Goal: Transaction & Acquisition: Book appointment/travel/reservation

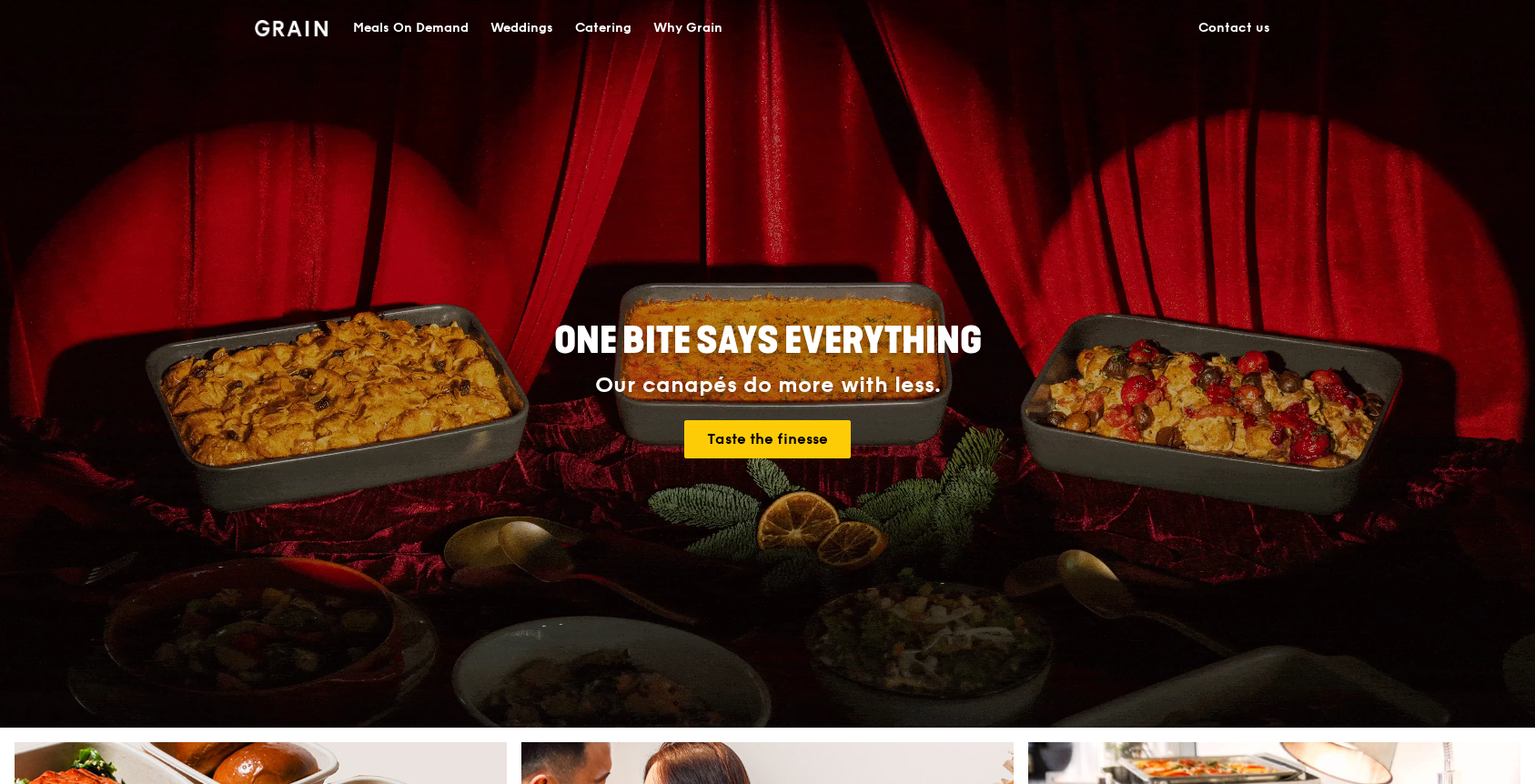
click at [610, 28] on div "Catering" at bounding box center [604, 28] width 56 height 54
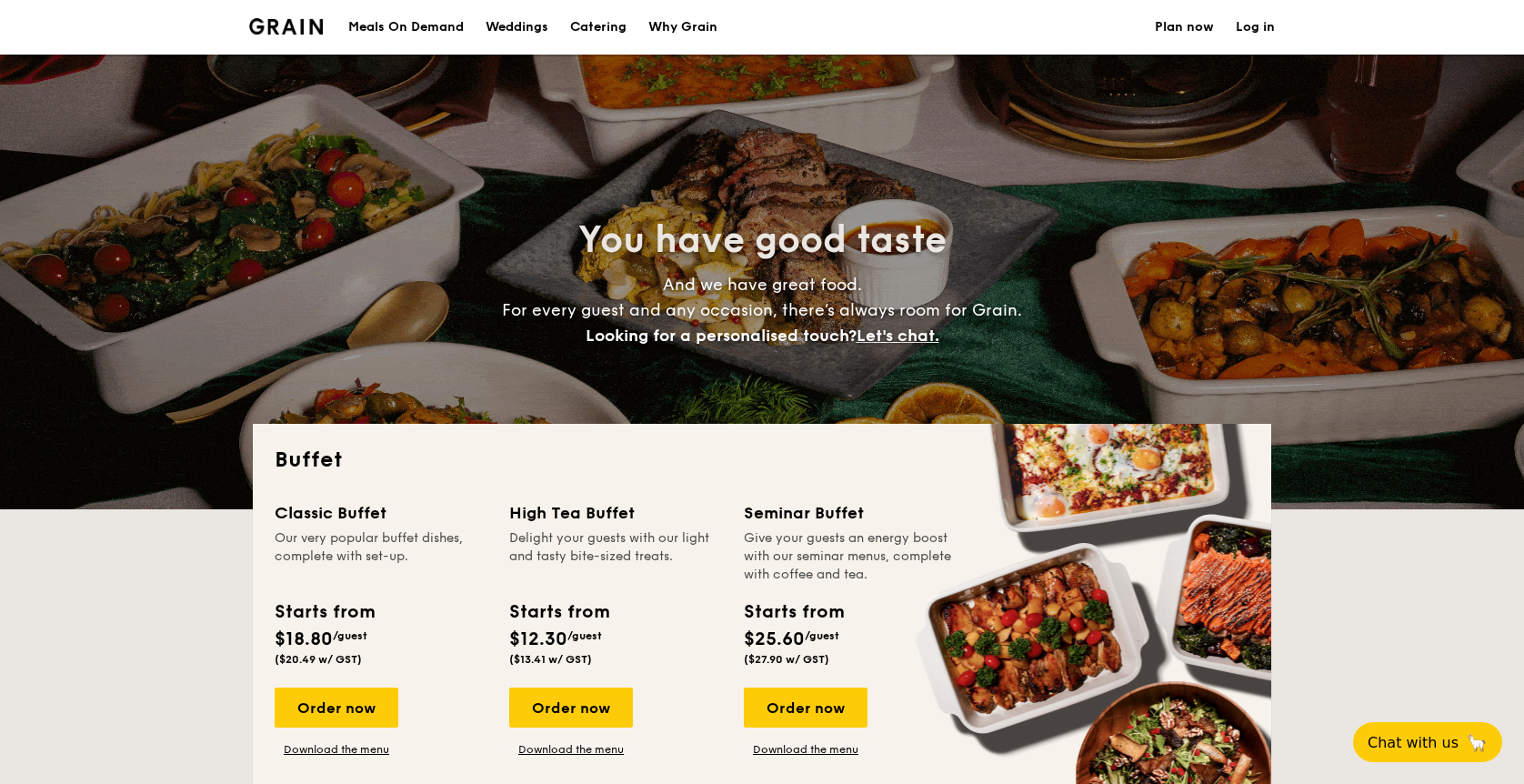
select select
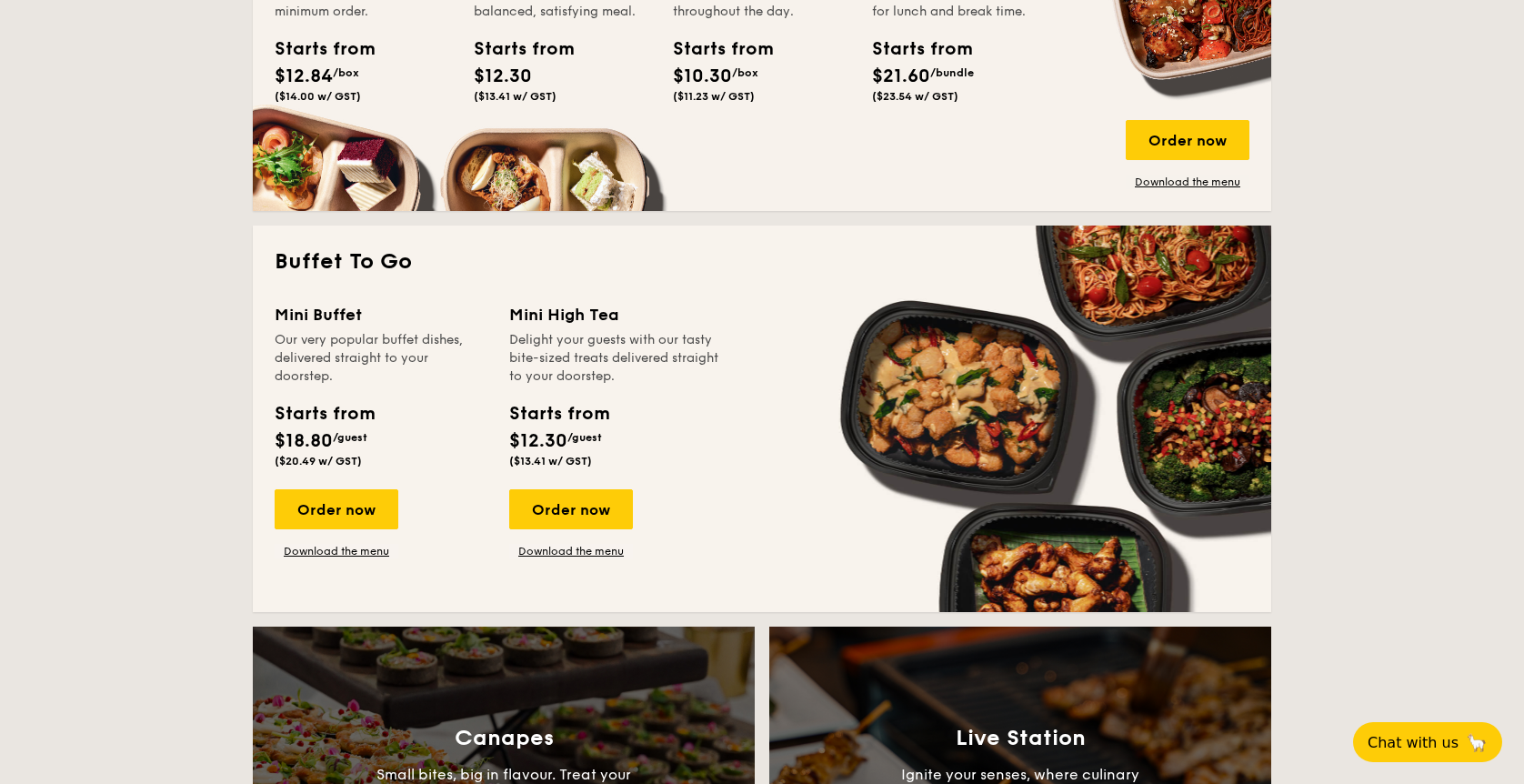
scroll to position [1182, 0]
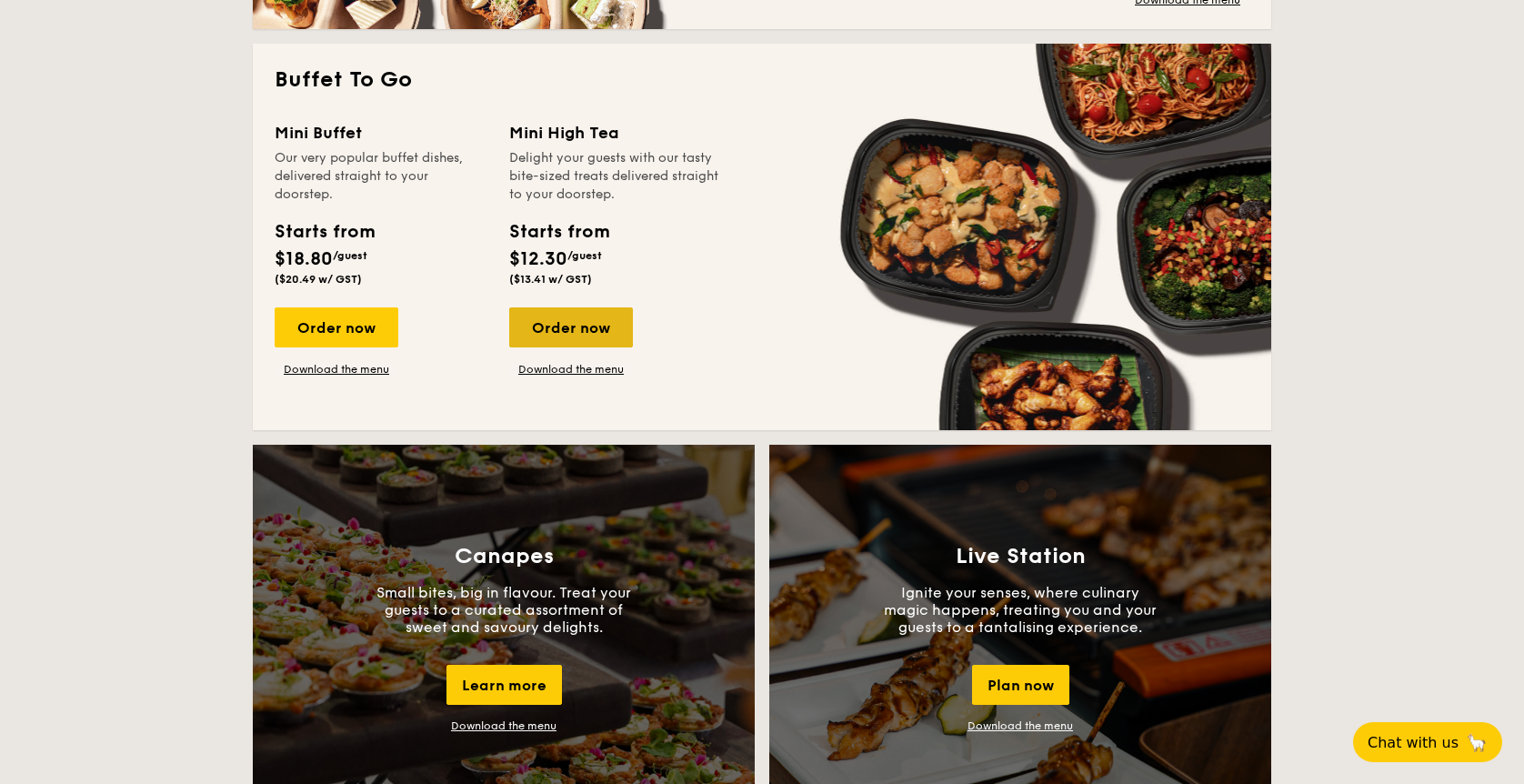
click at [577, 323] on div "Order now" at bounding box center [571, 327] width 124 height 40
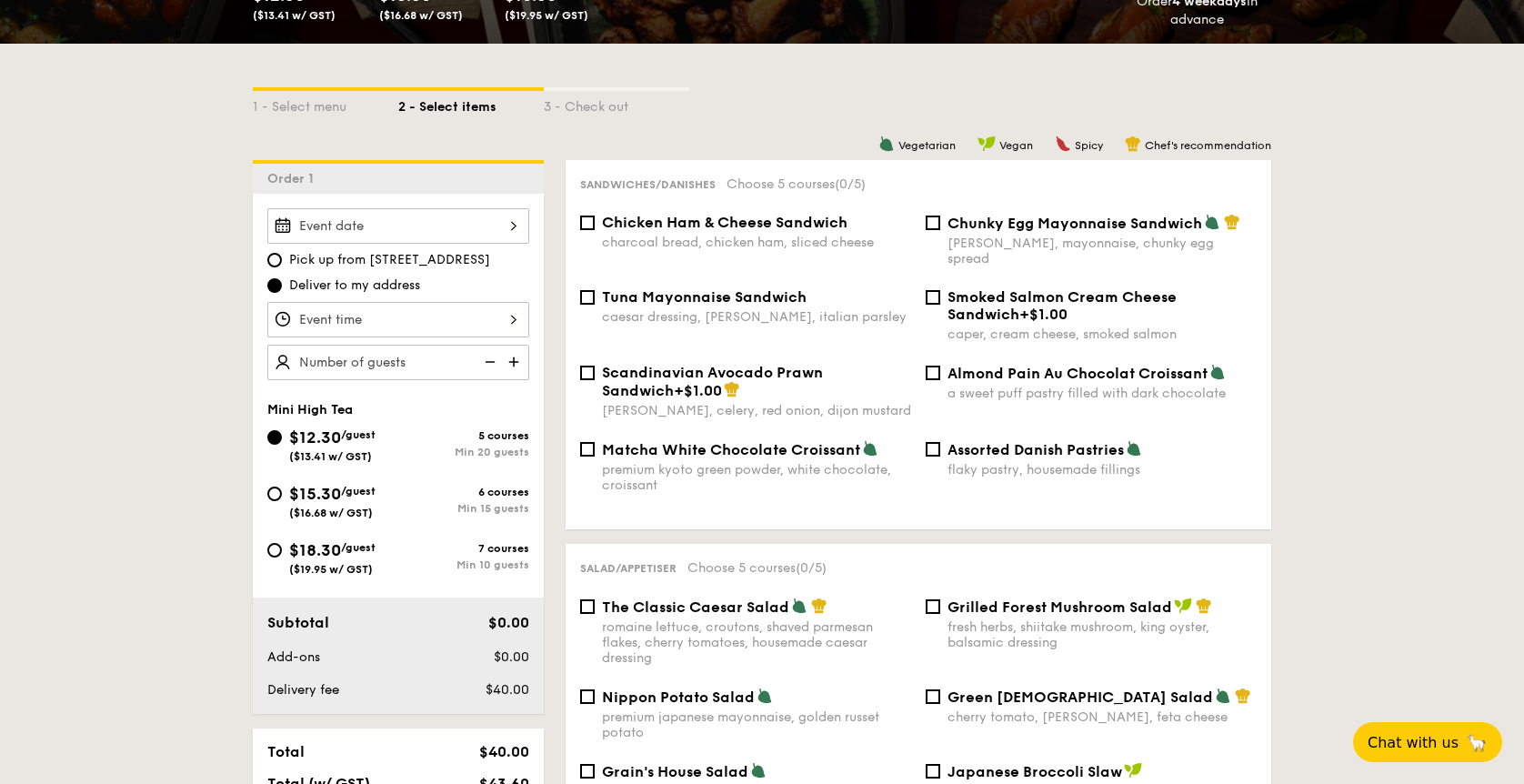
scroll to position [626, 0]
